Goal: Information Seeking & Learning: Learn about a topic

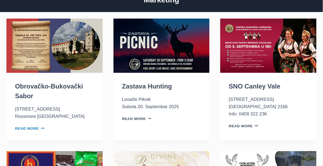
click at [31, 127] on link "Read More Obrovačko-Bukovački Sabor Continue" at bounding box center [30, 128] width 30 height 4
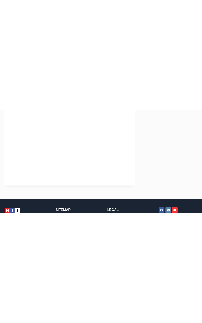
scroll to position [122, 0]
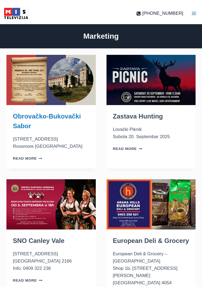
click at [49, 119] on link "Obrovačko-Bukovački Sabor" at bounding box center [47, 120] width 68 height 17
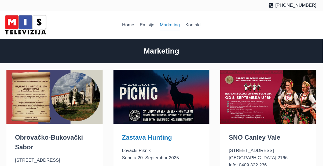
click at [151, 137] on link "Zastava Hunting" at bounding box center [147, 136] width 50 height 7
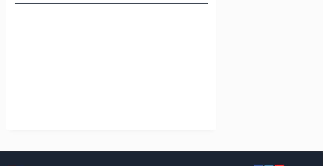
scroll to position [137, 0]
